Goal: Task Accomplishment & Management: Use online tool/utility

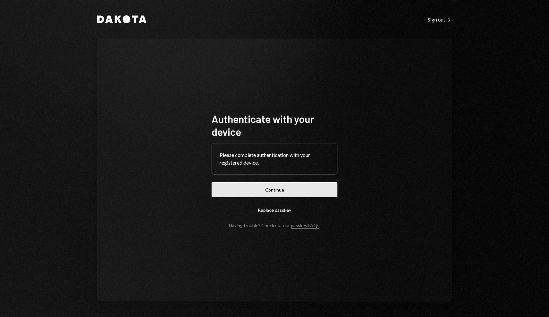
click at [274, 193] on button "Continue" at bounding box center [274, 189] width 126 height 15
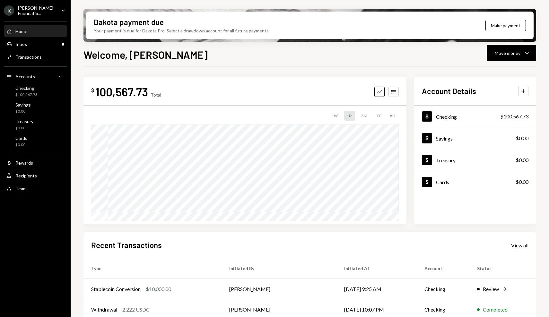
click at [526, 72] on div "$ 100,567.73 Total Graph Accounts 1W 1M 3M 1Y ALL Account Details Plus Dollar C…" at bounding box center [309, 230] width 452 height 328
click at [37, 46] on div "Inbox Inbox" at bounding box center [35, 44] width 58 height 11
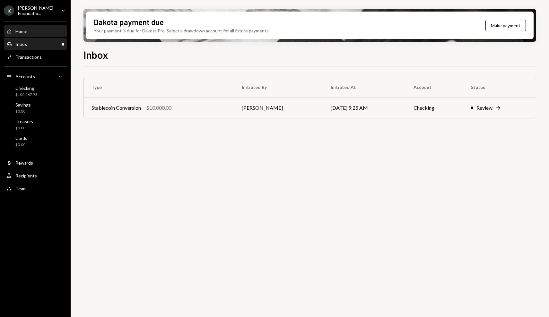
click at [51, 35] on div "Home Home" at bounding box center [35, 31] width 58 height 11
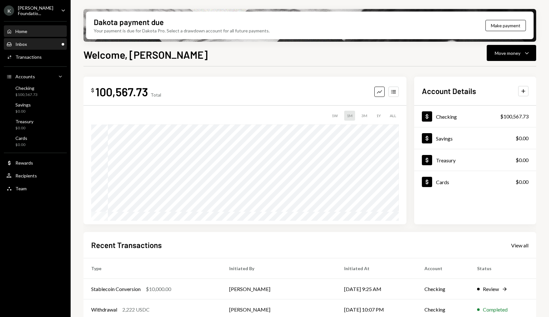
click at [50, 46] on div "Inbox Inbox" at bounding box center [35, 44] width 58 height 6
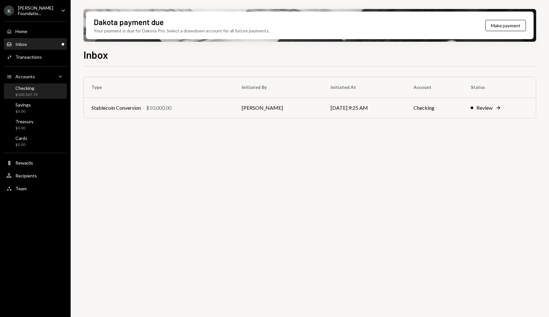
click at [49, 85] on div "Checking $100,567.73" at bounding box center [35, 91] width 58 height 12
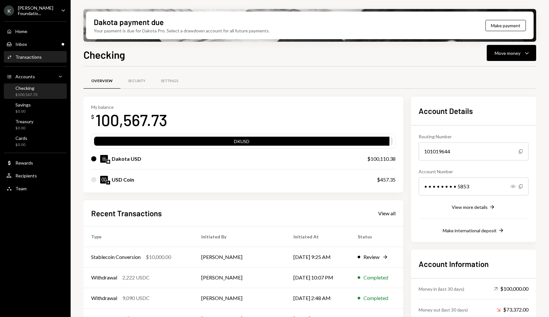
click at [47, 56] on div "Activities Transactions" at bounding box center [35, 57] width 58 height 6
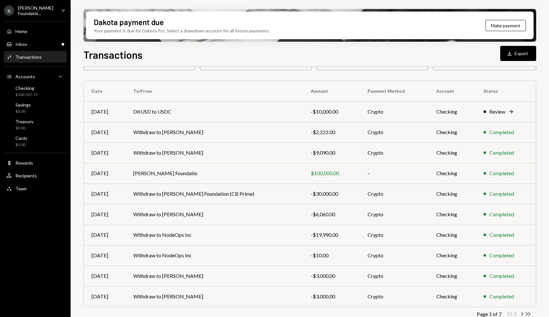
scroll to position [48, 0]
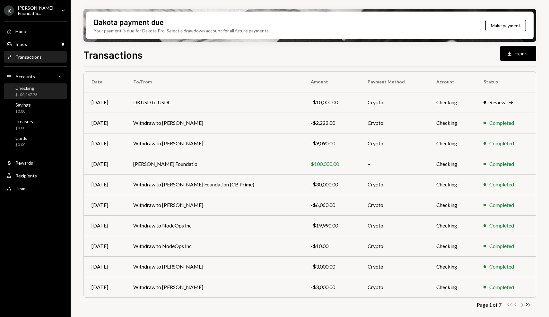
click at [60, 97] on div "Checking $100,567.73" at bounding box center [35, 91] width 58 height 15
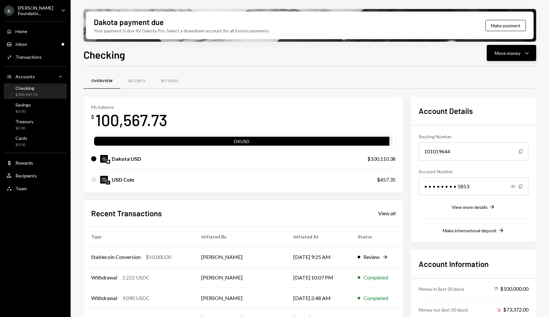
click at [522, 58] on button "Move money Caret Down" at bounding box center [510, 53] width 49 height 16
click at [498, 74] on div "Send" at bounding box center [506, 72] width 47 height 7
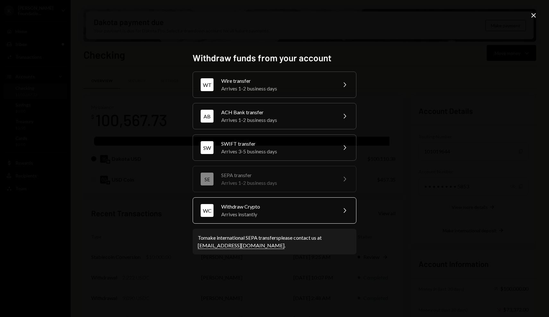
click at [294, 206] on div "Withdraw Crypto" at bounding box center [277, 207] width 112 height 8
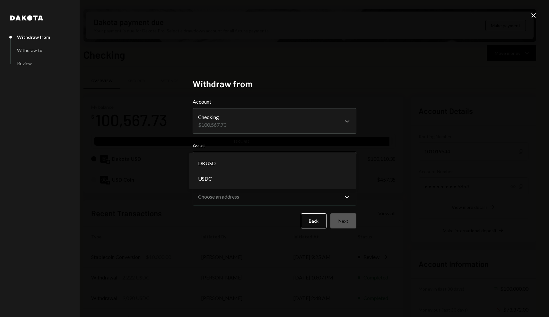
click at [250, 161] on body "K Karrat Foundatio... Caret Down Home Home Inbox Inbox Activities Transactions …" at bounding box center [274, 158] width 549 height 317
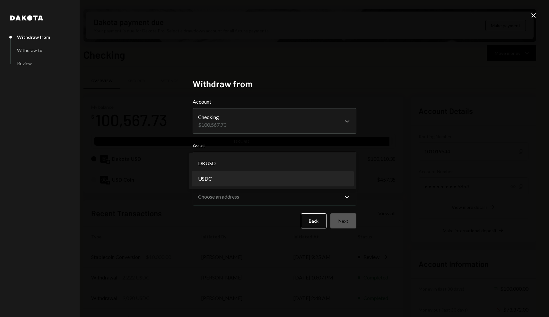
select select "****"
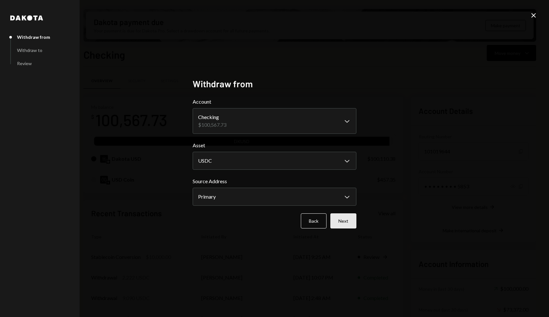
click at [353, 223] on button "Next" at bounding box center [343, 220] width 26 height 15
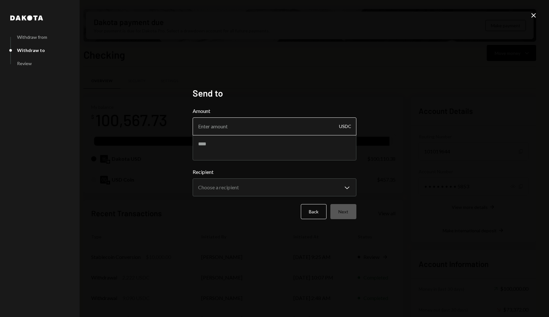
click at [267, 126] on input "Amount" at bounding box center [275, 126] width 164 height 18
type input "3000"
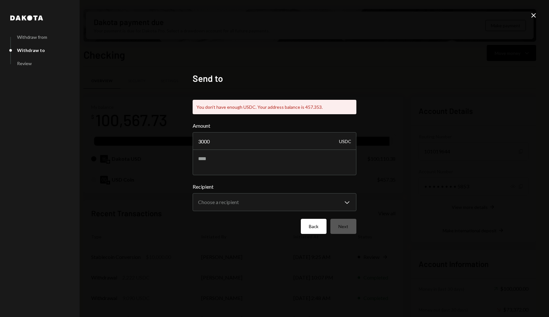
click at [310, 224] on button "Back" at bounding box center [314, 226] width 26 height 15
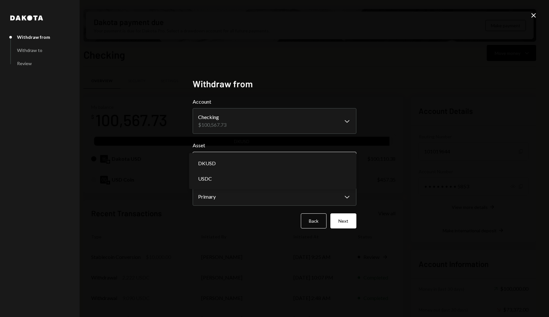
click at [285, 153] on body "K Karrat Foundatio... Caret Down Home Home Inbox Inbox Activities Transactions …" at bounding box center [274, 158] width 549 height 317
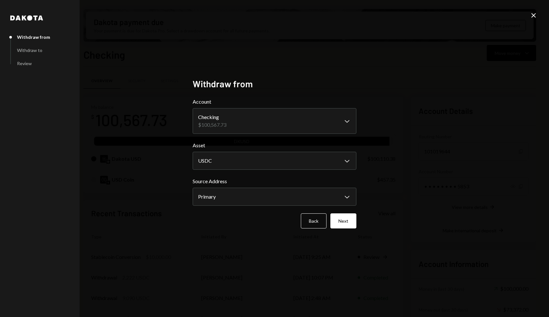
click at [453, 124] on div "**********" at bounding box center [274, 158] width 549 height 317
click at [536, 15] on icon "Close" at bounding box center [533, 16] width 8 height 8
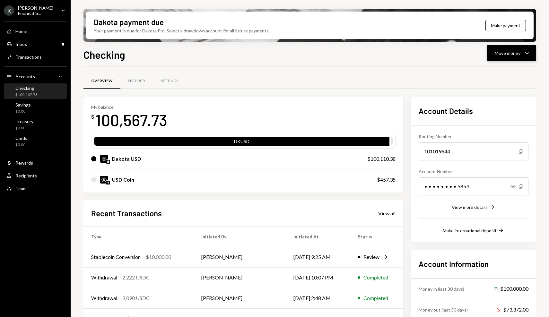
click at [520, 54] on div "Move money" at bounding box center [507, 53] width 26 height 7
click at [504, 122] on div "Swap stablecoins" at bounding box center [506, 121] width 47 height 7
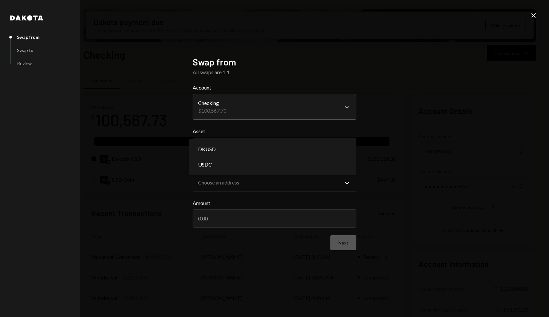
click at [281, 155] on body "K Karrat Foundatio... Caret Down Home Home Inbox Inbox Activities Transactions …" at bounding box center [274, 158] width 549 height 317
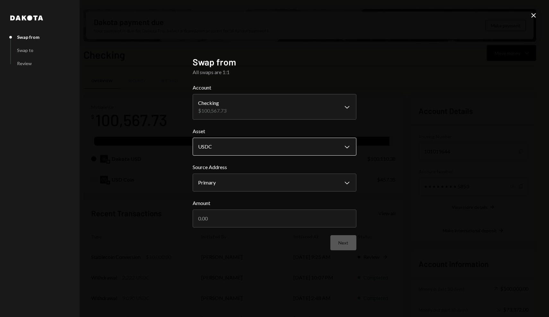
click at [277, 146] on body "K Karrat Foundatio... Caret Down Home Home Inbox Inbox Activities Transactions …" at bounding box center [274, 158] width 549 height 317
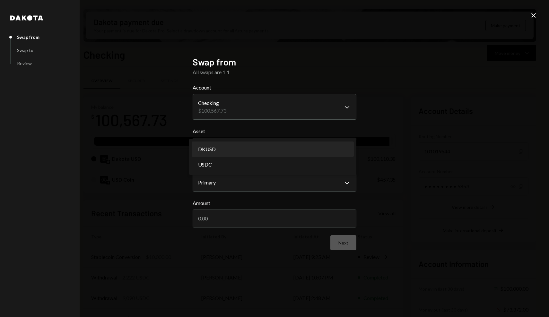
select select "*****"
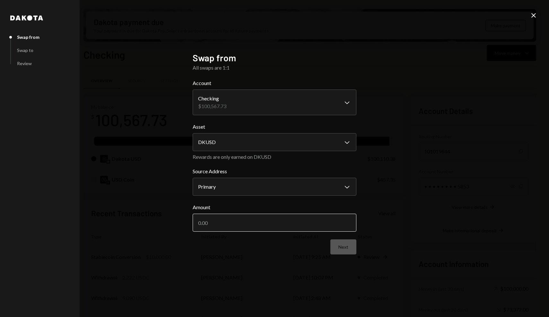
click at [299, 223] on input "Amount" at bounding box center [275, 223] width 164 height 18
type input "30000"
click at [341, 252] on button "Next" at bounding box center [343, 246] width 26 height 15
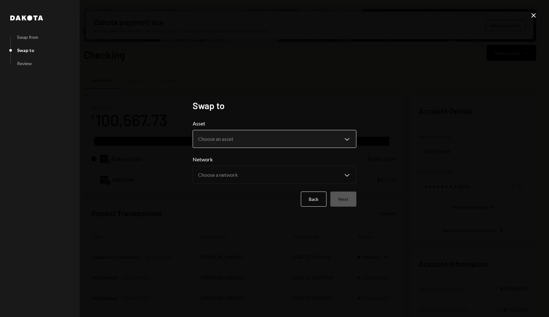
click at [292, 137] on body "K Karrat Foundatio... Caret Down Home Home Inbox Inbox Activities Transactions …" at bounding box center [274, 158] width 549 height 317
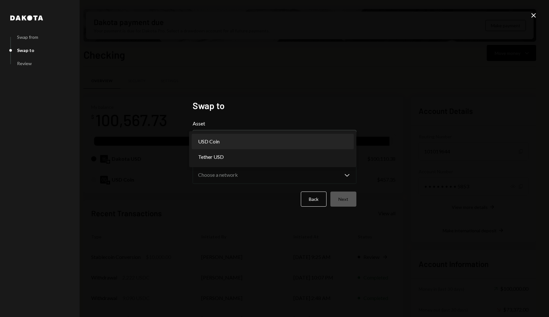
select select "****"
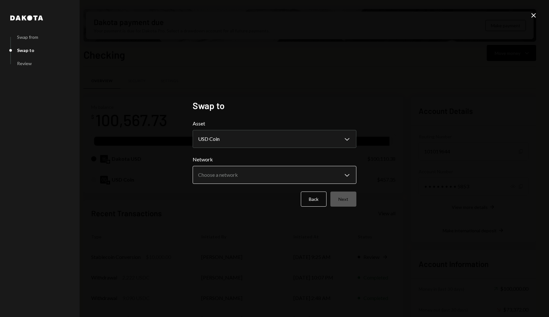
click at [307, 174] on body "K Karrat Foundatio... Caret Down Home Home Inbox Inbox Activities Transactions …" at bounding box center [274, 158] width 549 height 317
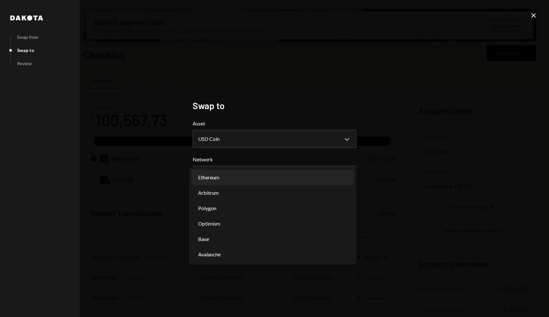
select select "**********"
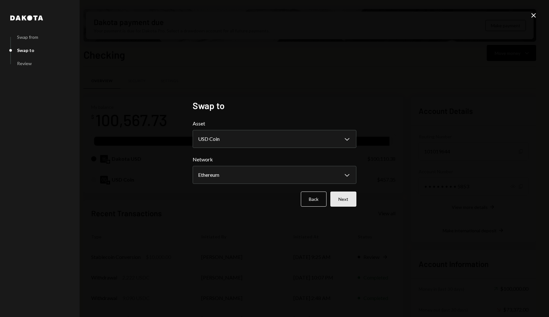
click at [351, 202] on button "Next" at bounding box center [343, 199] width 26 height 15
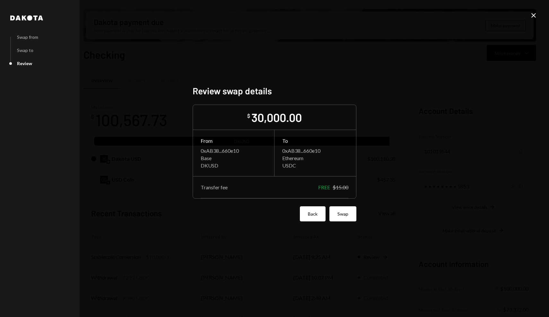
click at [314, 217] on button "Back" at bounding box center [313, 213] width 26 height 15
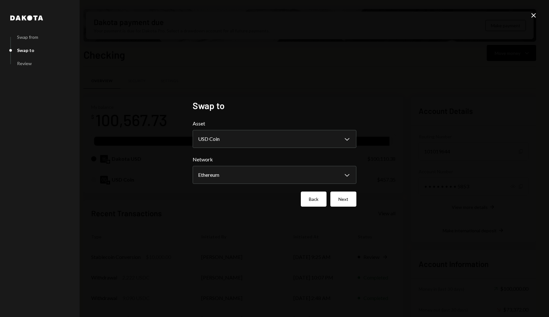
click at [314, 204] on button "Back" at bounding box center [314, 199] width 26 height 15
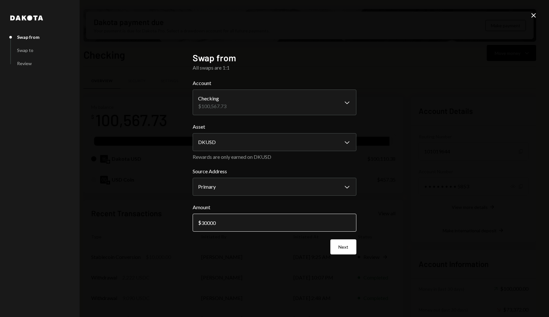
click at [204, 221] on input "30000" at bounding box center [275, 223] width 164 height 18
type input "20000"
click at [341, 251] on button "Next" at bounding box center [343, 246] width 26 height 15
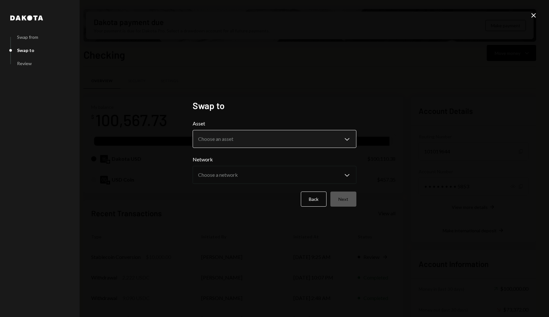
click at [323, 134] on body "K Karrat Foundatio... Caret Down Home Home Inbox Inbox Activities Transactions …" at bounding box center [274, 158] width 549 height 317
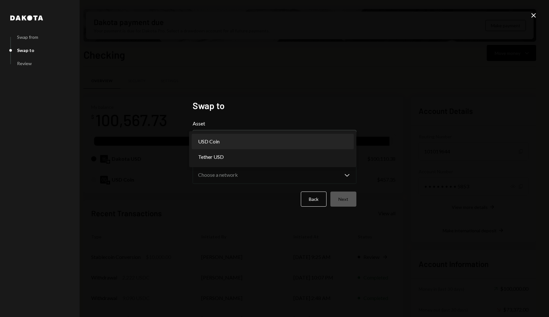
select select "****"
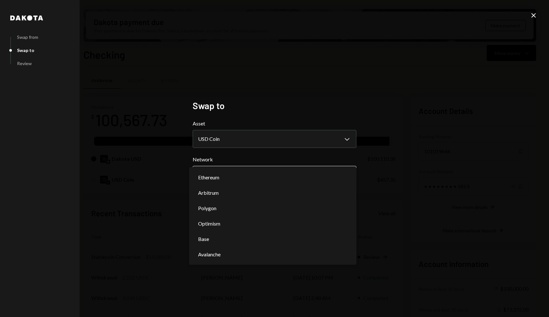
click at [312, 172] on body "K Karrat Foundatio... Caret Down Home Home Inbox Inbox Activities Transactions …" at bounding box center [274, 158] width 549 height 317
select select "**********"
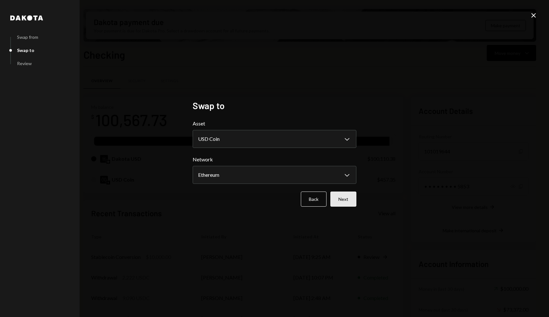
click at [338, 205] on button "Next" at bounding box center [343, 199] width 26 height 15
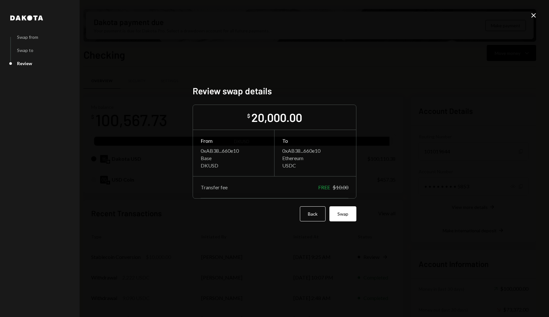
click at [341, 205] on form "$ 20,000.00 From 0xAB38...660e10 Base DKUSD To 0xAB38...660e10 Ethereum USDC Tr…" at bounding box center [275, 163] width 164 height 117
click at [341, 211] on button "Swap" at bounding box center [342, 213] width 27 height 15
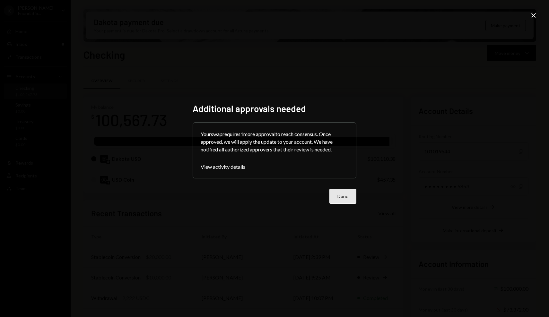
click at [345, 197] on button "Done" at bounding box center [342, 196] width 27 height 15
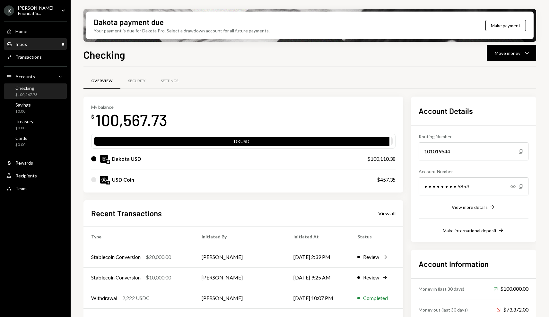
click at [44, 45] on div "Inbox Inbox" at bounding box center [35, 44] width 58 height 6
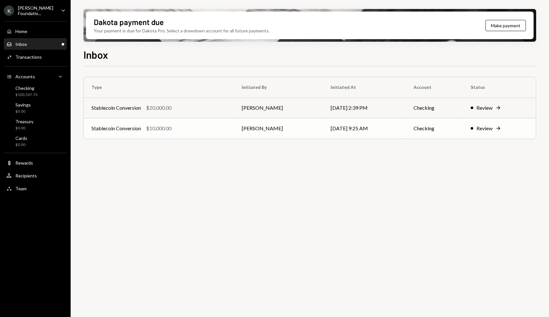
click at [176, 122] on td "Stablecoin Conversion $10,000.00" at bounding box center [159, 128] width 150 height 21
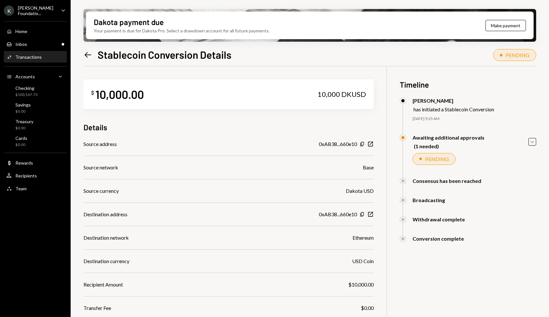
scroll to position [59, 0]
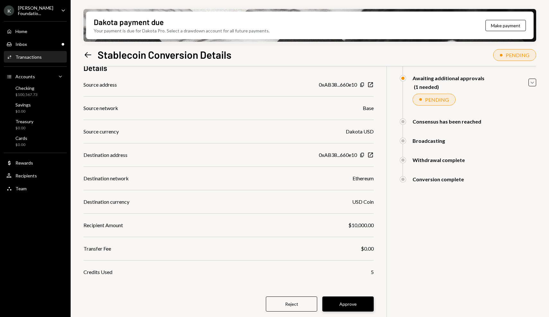
click at [350, 302] on button "Approve" at bounding box center [347, 303] width 51 height 15
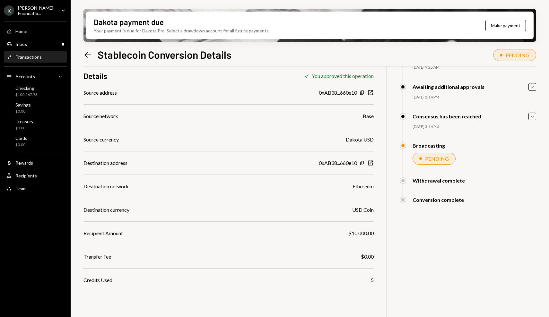
scroll to position [51, 0]
click at [31, 44] on div "Inbox Inbox" at bounding box center [35, 44] width 58 height 6
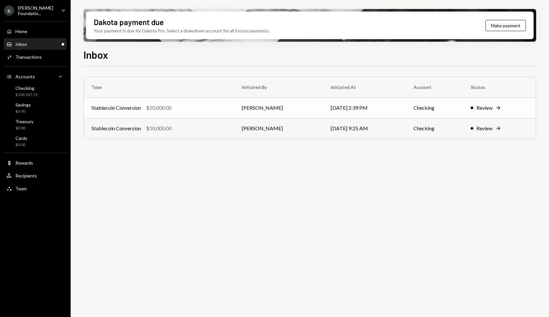
click at [206, 106] on div "Stablecoin Conversion $20,000.00" at bounding box center [158, 108] width 135 height 8
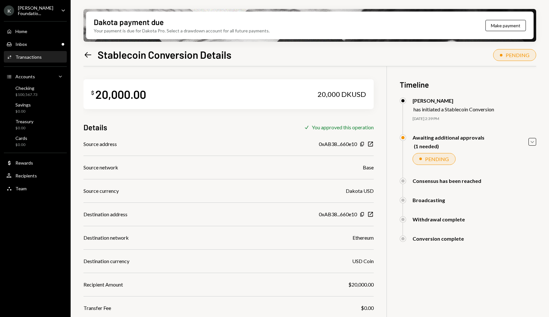
scroll to position [51, 0]
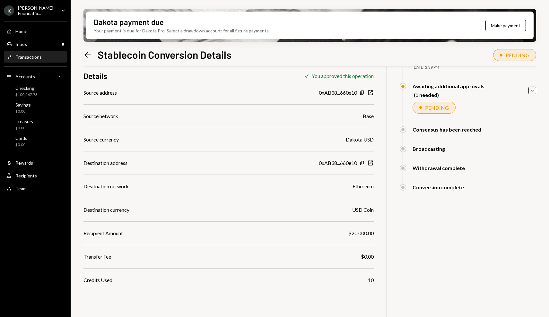
click at [46, 60] on div "Activities Transactions" at bounding box center [35, 57] width 58 height 11
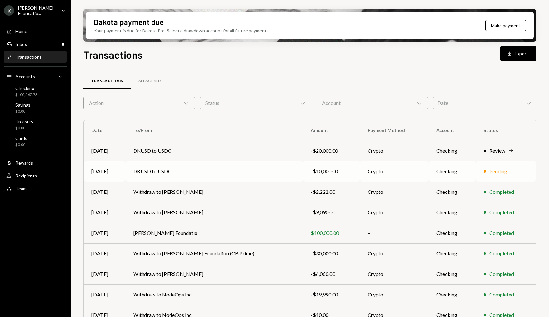
click at [208, 174] on td "DKUSD to USDC" at bounding box center [213, 171] width 177 height 21
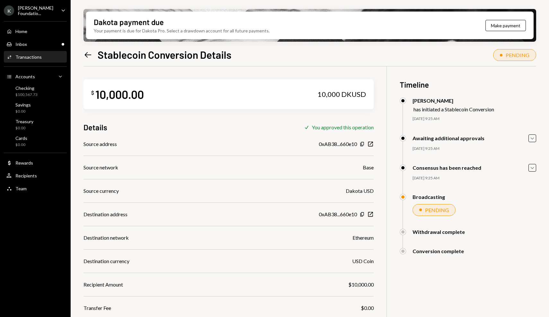
click at [536, 139] on div "Dakota payment due Your payment is due for Dakota Pro. Select a drawdown accoun…" at bounding box center [310, 158] width 478 height 317
click at [531, 139] on icon "Caret Down" at bounding box center [531, 138] width 7 height 7
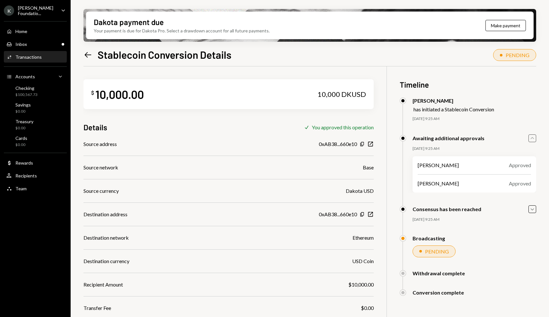
click at [531, 139] on icon "Caret Up" at bounding box center [531, 138] width 7 height 7
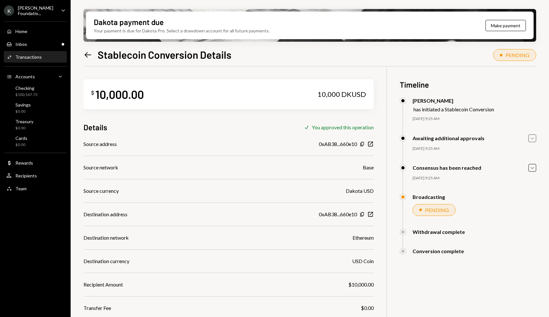
click at [89, 54] on icon "Left Arrow" at bounding box center [87, 54] width 9 height 9
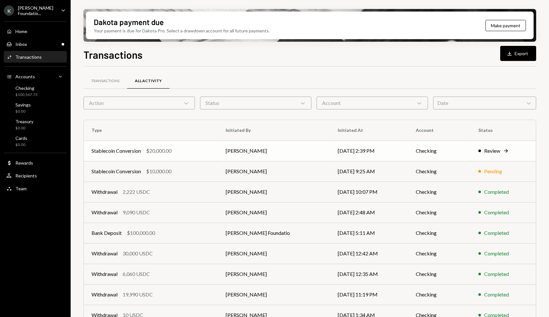
click at [176, 148] on div "Stablecoin Conversion $20,000.00" at bounding box center [150, 151] width 119 height 8
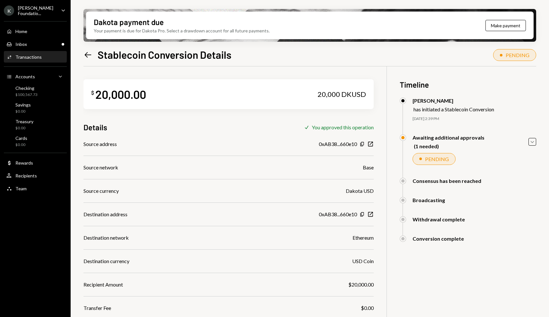
click at [537, 141] on div "Dakota payment due Your payment is due for Dakota Pro. Select a drawdown accoun…" at bounding box center [310, 158] width 478 height 317
click at [533, 141] on icon "Caret Down" at bounding box center [531, 141] width 7 height 7
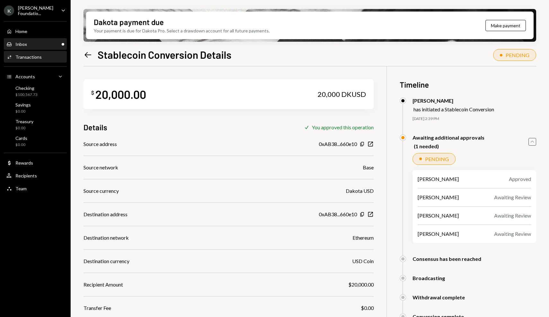
click at [47, 45] on div "Inbox Inbox" at bounding box center [35, 44] width 58 height 6
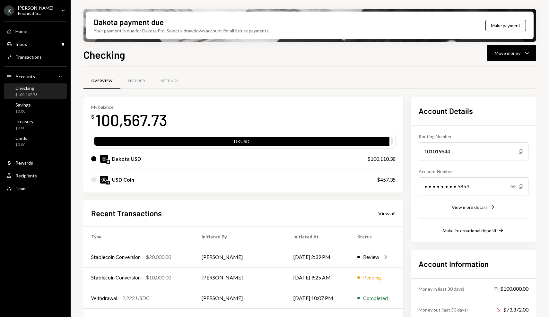
click at [139, 56] on div "Checking Move money Caret Down" at bounding box center [309, 54] width 452 height 14
click at [52, 47] on div "Inbox Inbox" at bounding box center [35, 44] width 58 height 11
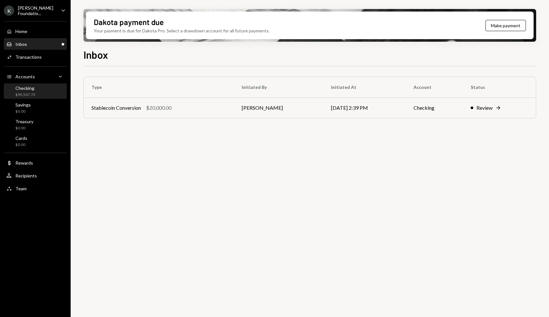
click at [50, 90] on div "Checking $90,567.73" at bounding box center [35, 91] width 58 height 12
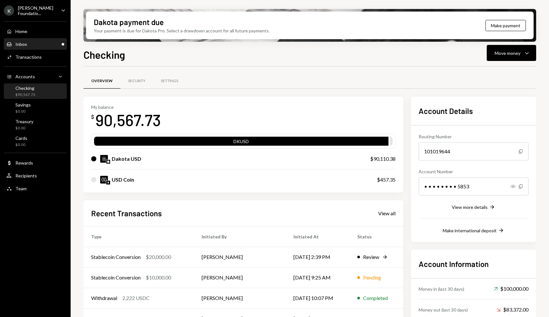
click at [32, 41] on div "Inbox Inbox" at bounding box center [35, 44] width 58 height 6
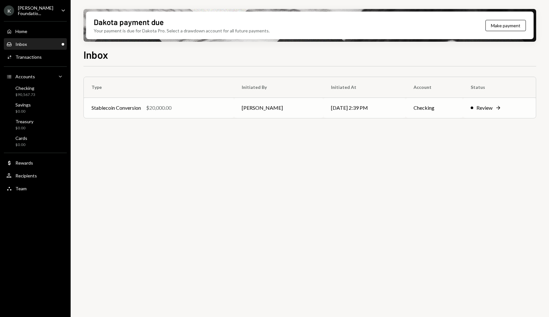
click at [226, 102] on td "Stablecoin Conversion $20,000.00" at bounding box center [159, 108] width 150 height 21
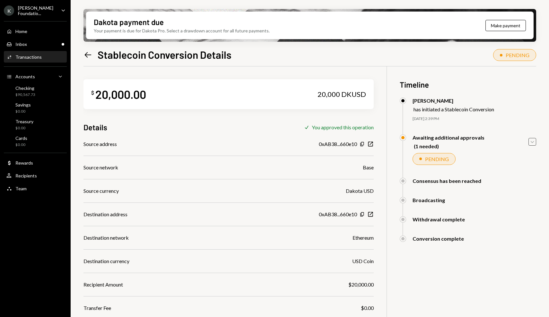
click at [530, 141] on icon "Caret Down" at bounding box center [531, 141] width 7 height 7
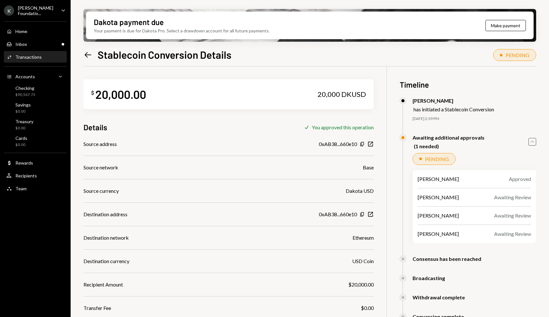
click at [530, 141] on icon "Caret Up" at bounding box center [531, 141] width 7 height 7
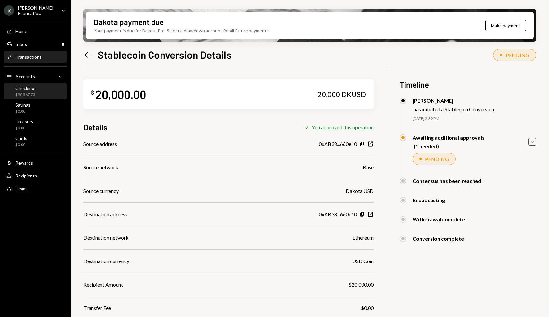
click at [33, 90] on div "Checking $90,567.73" at bounding box center [25, 91] width 20 height 12
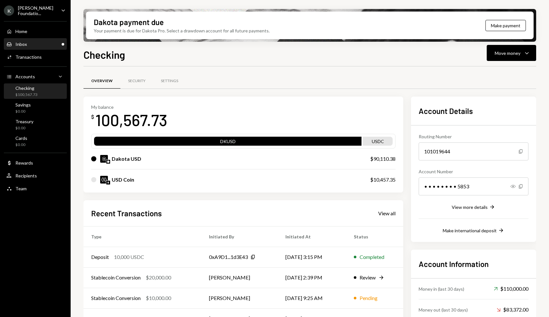
click at [37, 43] on div "Inbox Inbox" at bounding box center [35, 44] width 58 height 6
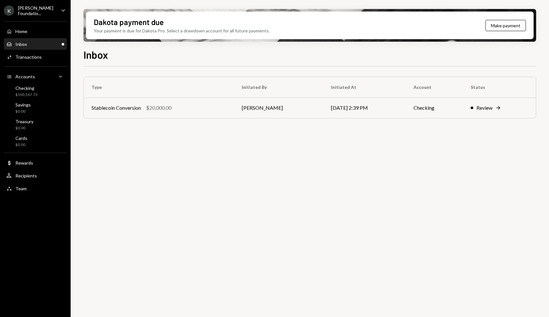
click at [158, 150] on div "Type Initiated By Initiated At Account Status Stablecoin Conversion $20,000.00 …" at bounding box center [309, 195] width 452 height 258
click at [159, 107] on div "$20,000.00" at bounding box center [158, 108] width 25 height 8
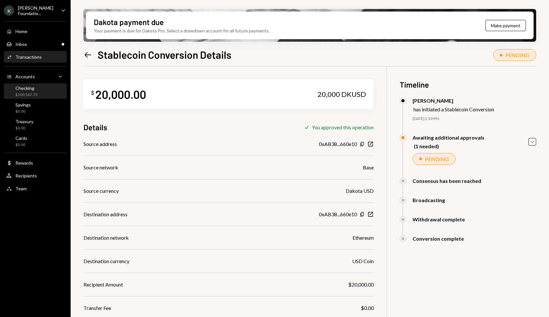
click at [59, 92] on div "Checking $100,567.73" at bounding box center [35, 91] width 58 height 12
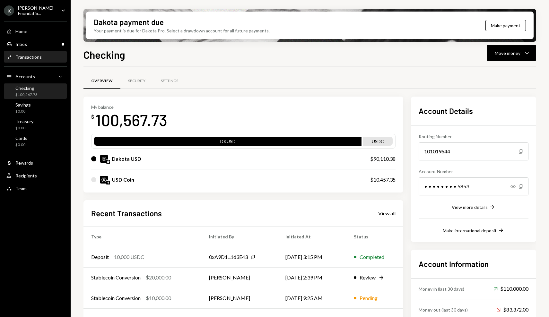
click at [58, 58] on div "Activities Transactions" at bounding box center [35, 57] width 58 height 6
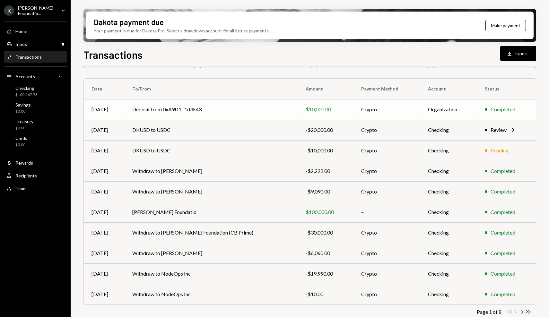
scroll to position [47, 0]
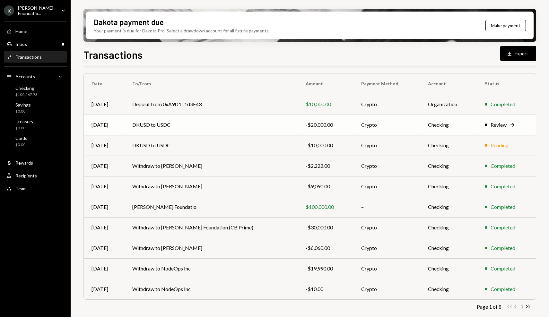
click at [146, 129] on td "DKUSD to USDC" at bounding box center [210, 125] width 173 height 21
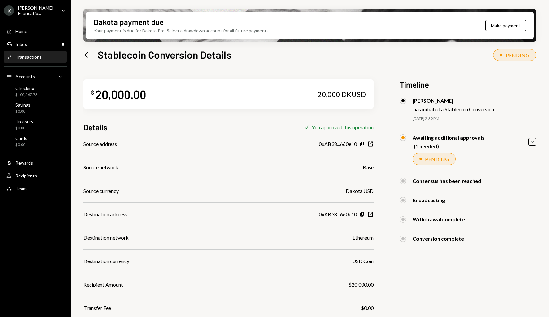
click at [87, 57] on icon "Left Arrow" at bounding box center [87, 54] width 9 height 9
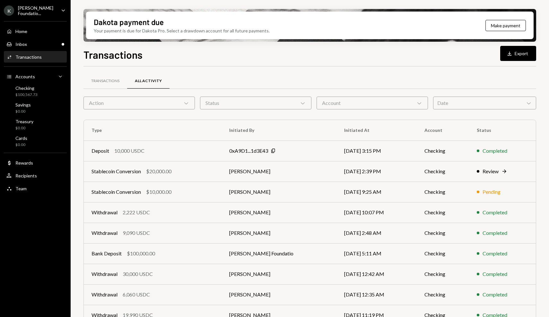
click at [106, 71] on div "Transactions All Activity Action Chevron Down Status Chevron Down Account Chevr…" at bounding box center [309, 219] width 452 height 306
click at [106, 81] on div "Transactions" at bounding box center [105, 80] width 28 height 5
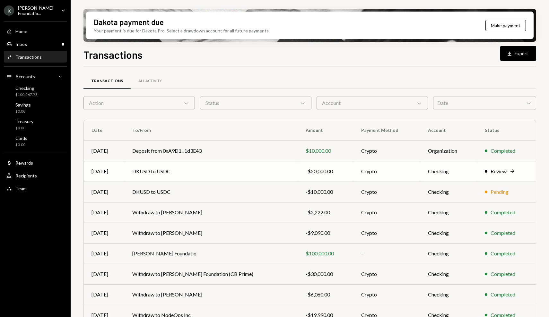
scroll to position [48, 0]
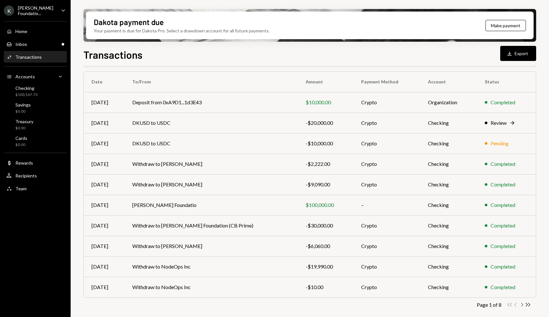
click at [522, 306] on icon "Chevron Right" at bounding box center [521, 305] width 6 height 6
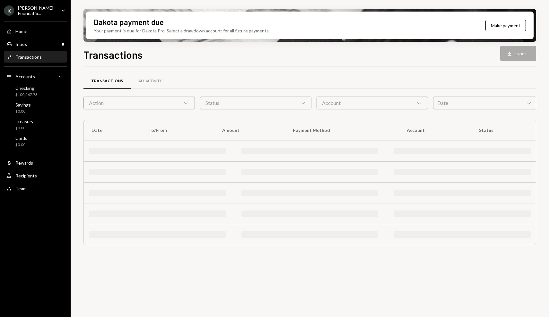
scroll to position [0, 0]
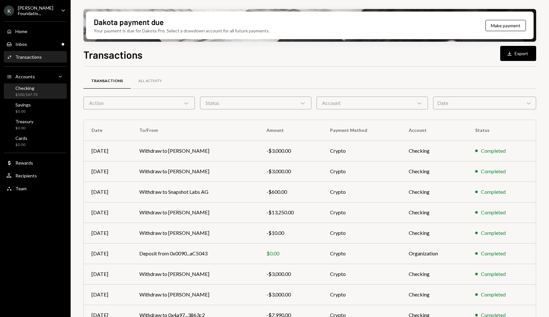
click at [39, 85] on div "Checking $100,567.73" at bounding box center [35, 91] width 58 height 12
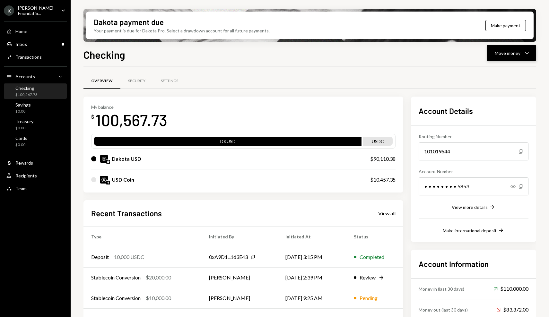
click at [502, 50] on div "Move money" at bounding box center [507, 53] width 26 height 7
click at [493, 78] on div "Withdraw Send" at bounding box center [501, 72] width 64 height 14
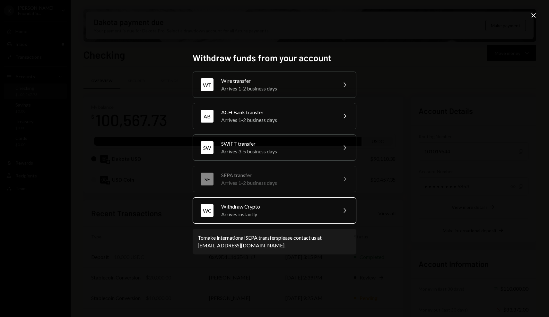
click at [300, 214] on div "Arrives instantly" at bounding box center [277, 214] width 112 height 8
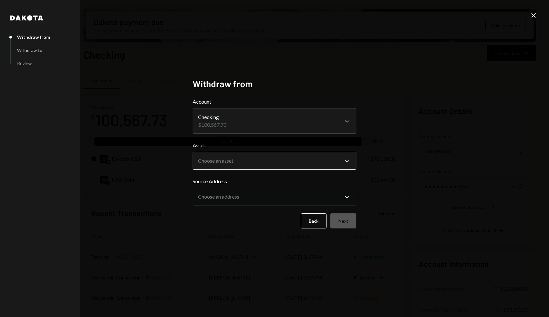
click at [245, 155] on body "K [PERSON_NAME] Foundatio... Caret Down Home Home Inbox Inbox Activities Transa…" at bounding box center [274, 158] width 549 height 317
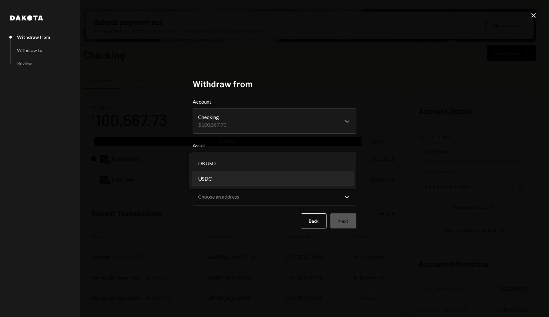
select select "****"
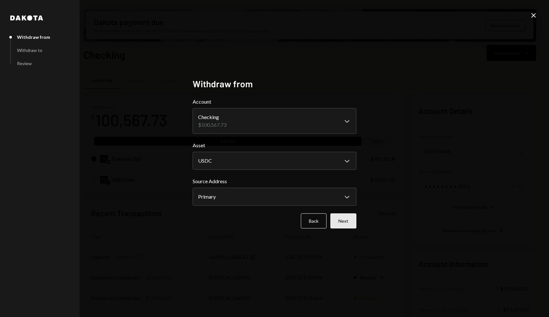
click at [340, 223] on button "Next" at bounding box center [343, 220] width 26 height 15
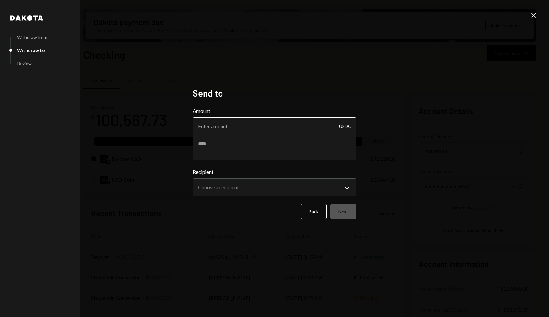
click at [255, 129] on input "Amount" at bounding box center [275, 126] width 164 height 18
type input "3000"
type textarea "**********"
click at [281, 190] on body "K [PERSON_NAME] Foundatio... Caret Down Home Home Inbox Inbox Activities Transa…" at bounding box center [274, 158] width 549 height 317
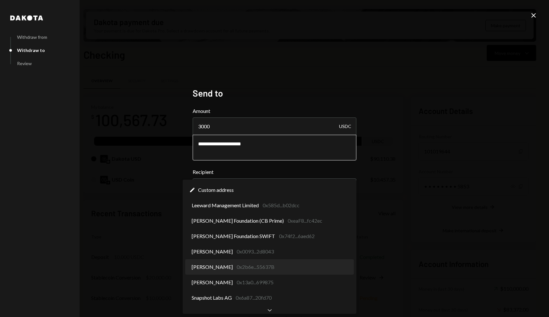
select select "**********"
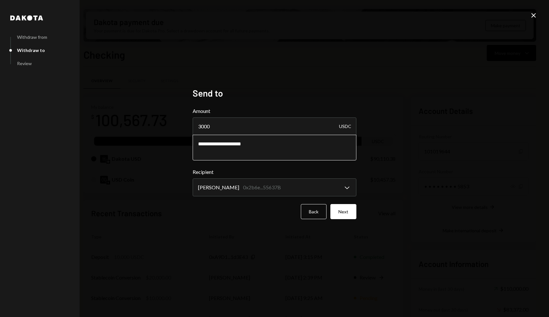
click at [269, 145] on textarea "**********" at bounding box center [275, 148] width 164 height 26
drag, startPoint x: 269, startPoint y: 145, endPoint x: 168, endPoint y: 139, distance: 100.9
click at [168, 139] on div "**********" at bounding box center [274, 158] width 549 height 317
click at [355, 214] on button "Next" at bounding box center [343, 211] width 26 height 15
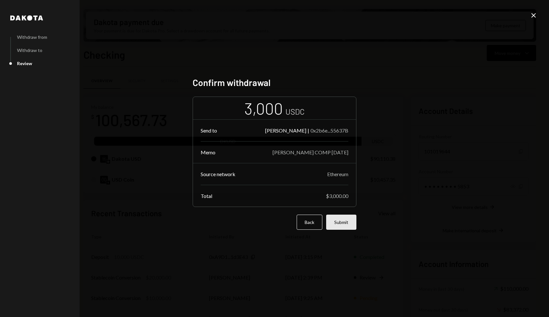
click at [349, 224] on button "Submit" at bounding box center [341, 222] width 30 height 15
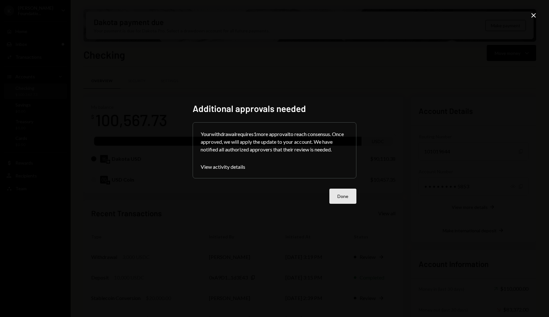
click at [347, 197] on button "Done" at bounding box center [342, 196] width 27 height 15
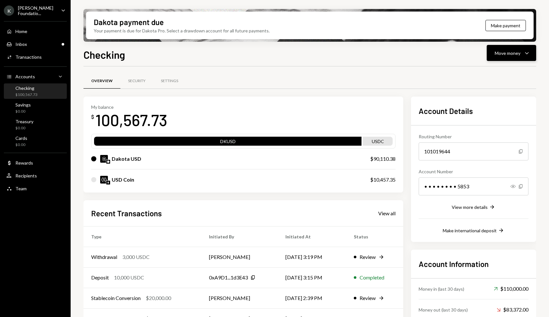
click at [508, 60] on button "Move money Caret Down" at bounding box center [510, 53] width 49 height 16
click at [492, 72] on div "Send" at bounding box center [506, 72] width 47 height 7
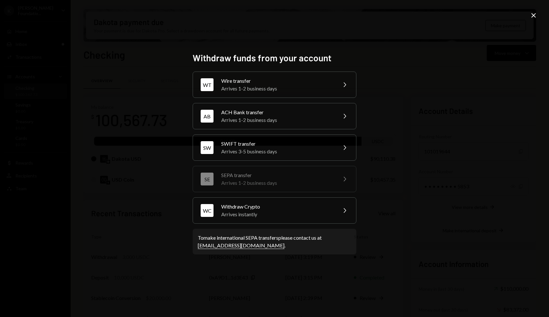
click at [328, 224] on div "Withdraw funds from your account WT Wire transfer Arrives 1-2 business days Che…" at bounding box center [275, 158] width 164 height 213
click at [330, 220] on div "WC Withdraw Crypto Arrives instantly Chevron Right" at bounding box center [275, 210] width 164 height 26
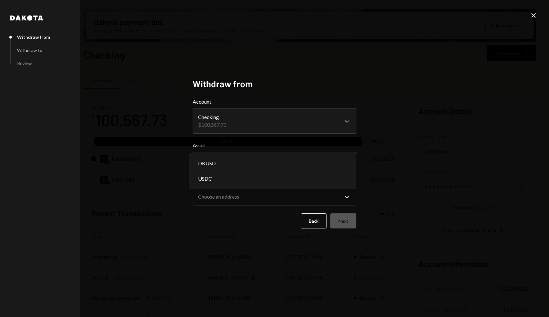
click at [294, 162] on body "K Karrat Foundatio... Caret Down Home Home Inbox Inbox Activities Transactions …" at bounding box center [274, 158] width 549 height 317
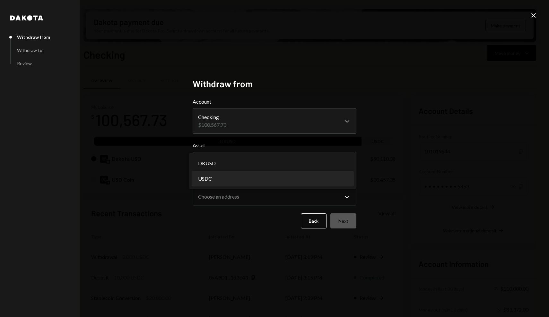
select select "****"
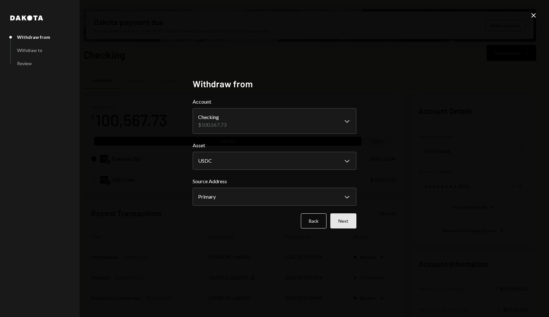
click at [338, 218] on button "Next" at bounding box center [343, 220] width 26 height 15
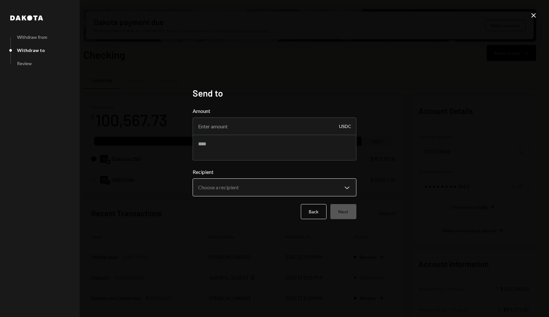
click at [266, 189] on body "K Karrat Foundatio... Caret Down Home Home Inbox Inbox Activities Transactions …" at bounding box center [274, 158] width 549 height 317
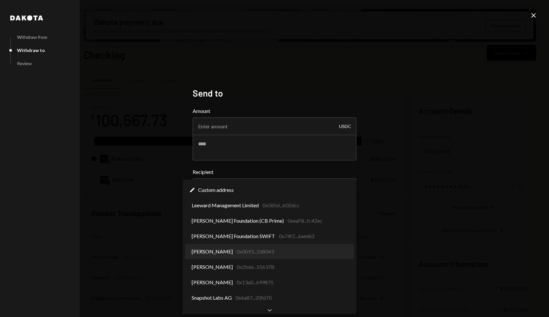
select select "**********"
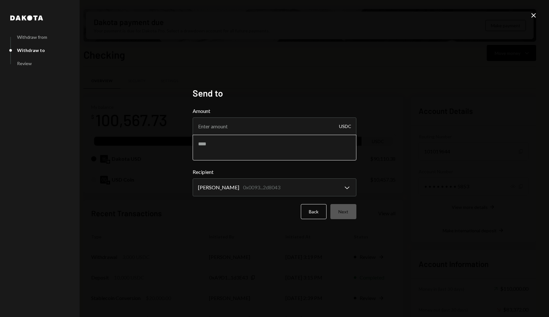
click at [253, 150] on textarea at bounding box center [275, 148] width 164 height 26
paste textarea "**********"
type textarea "**********"
click at [240, 127] on input "Amount" at bounding box center [275, 126] width 164 height 18
type input "3000"
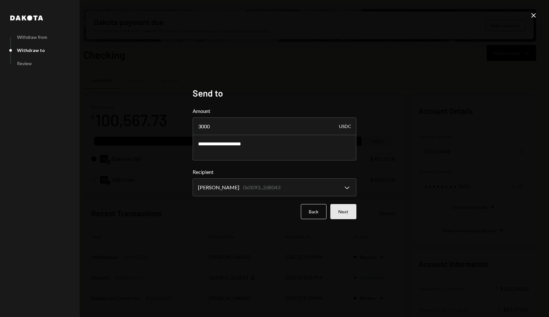
click at [352, 215] on button "Next" at bounding box center [343, 211] width 26 height 15
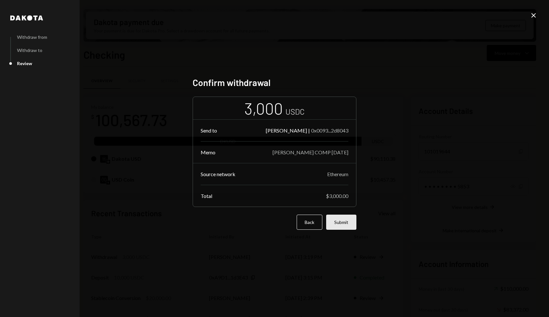
click at [351, 222] on button "Submit" at bounding box center [341, 222] width 30 height 15
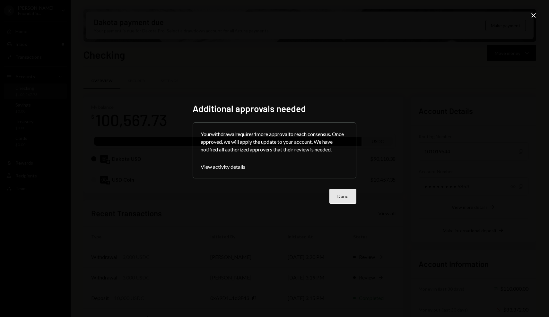
click at [340, 196] on button "Done" at bounding box center [342, 196] width 27 height 15
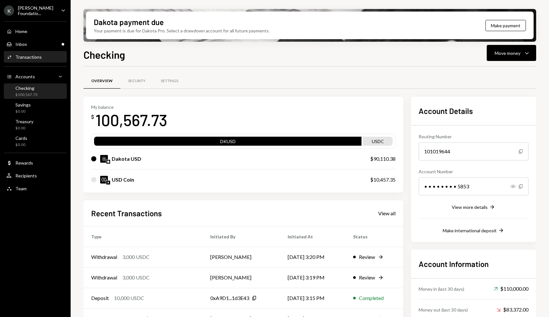
click at [54, 60] on div "Activities Transactions" at bounding box center [35, 57] width 58 height 11
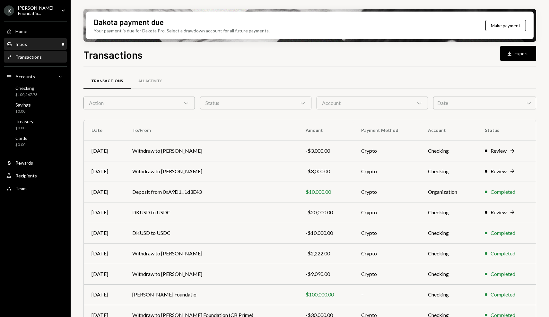
click at [41, 41] on div "Inbox Inbox" at bounding box center [35, 44] width 58 height 6
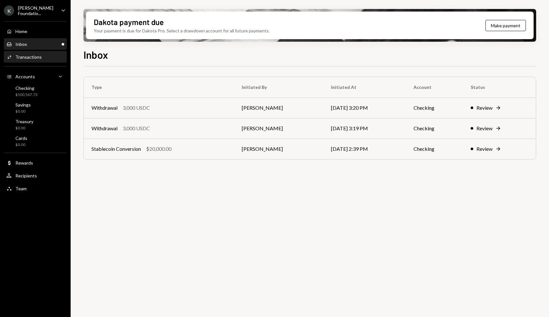
click at [45, 56] on div "Activities Transactions" at bounding box center [35, 57] width 58 height 6
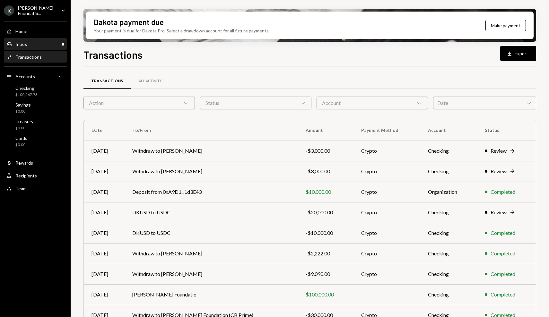
click at [45, 43] on div "Inbox Inbox" at bounding box center [35, 44] width 58 height 6
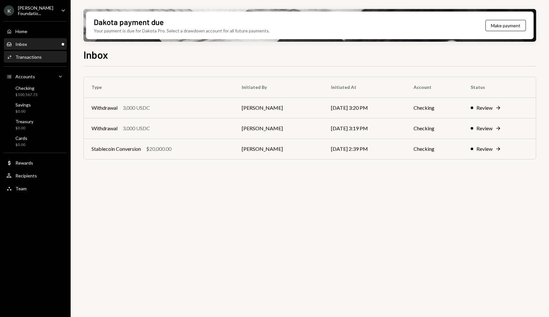
click at [47, 60] on div "Activities Transactions" at bounding box center [35, 57] width 58 height 11
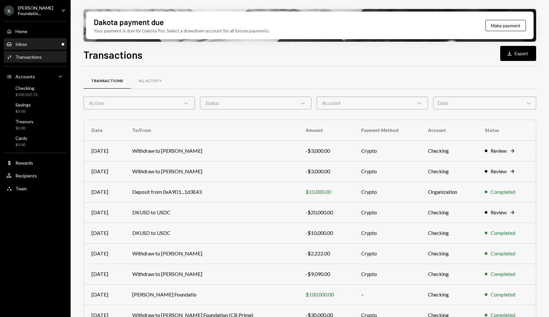
click at [47, 47] on div "Inbox Inbox" at bounding box center [35, 44] width 58 height 11
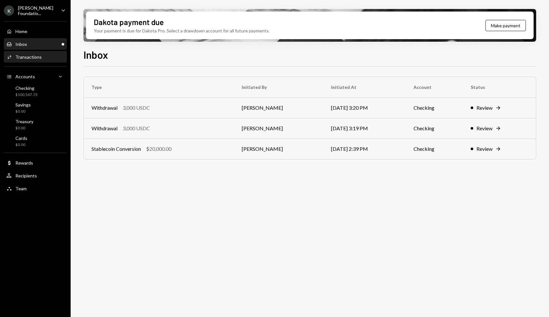
click at [47, 58] on div "Activities Transactions" at bounding box center [35, 57] width 58 height 6
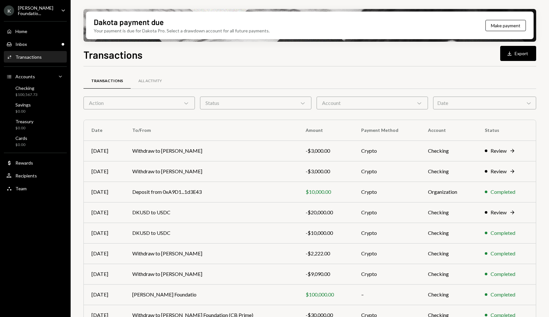
click at [47, 49] on div "Home Home Inbox Inbox Activities Transactions Accounts Accounts Caret Down Chec…" at bounding box center [35, 106] width 71 height 178
click at [47, 48] on div "Inbox Inbox" at bounding box center [35, 44] width 58 height 11
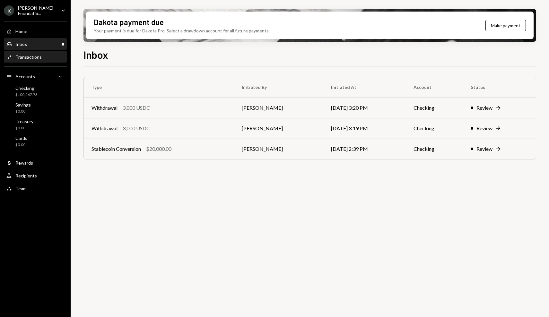
click at [47, 56] on div "Activities Transactions" at bounding box center [35, 57] width 58 height 6
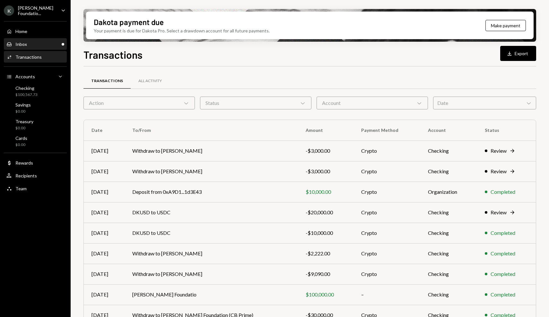
click at [45, 47] on div "Inbox Inbox" at bounding box center [35, 44] width 58 height 11
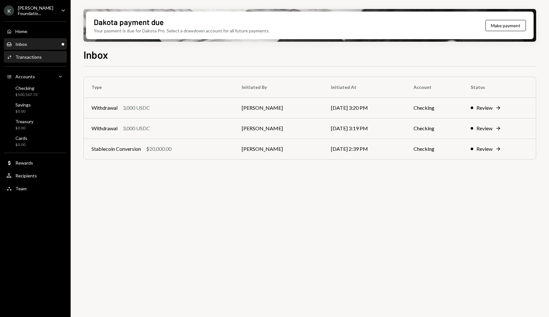
click at [46, 54] on div "Activities Transactions" at bounding box center [35, 57] width 58 height 6
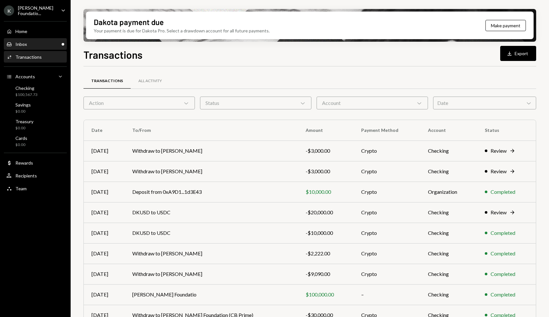
click at [36, 43] on div "Inbox Inbox" at bounding box center [35, 44] width 58 height 6
